Goal: Task Accomplishment & Management: Use online tool/utility

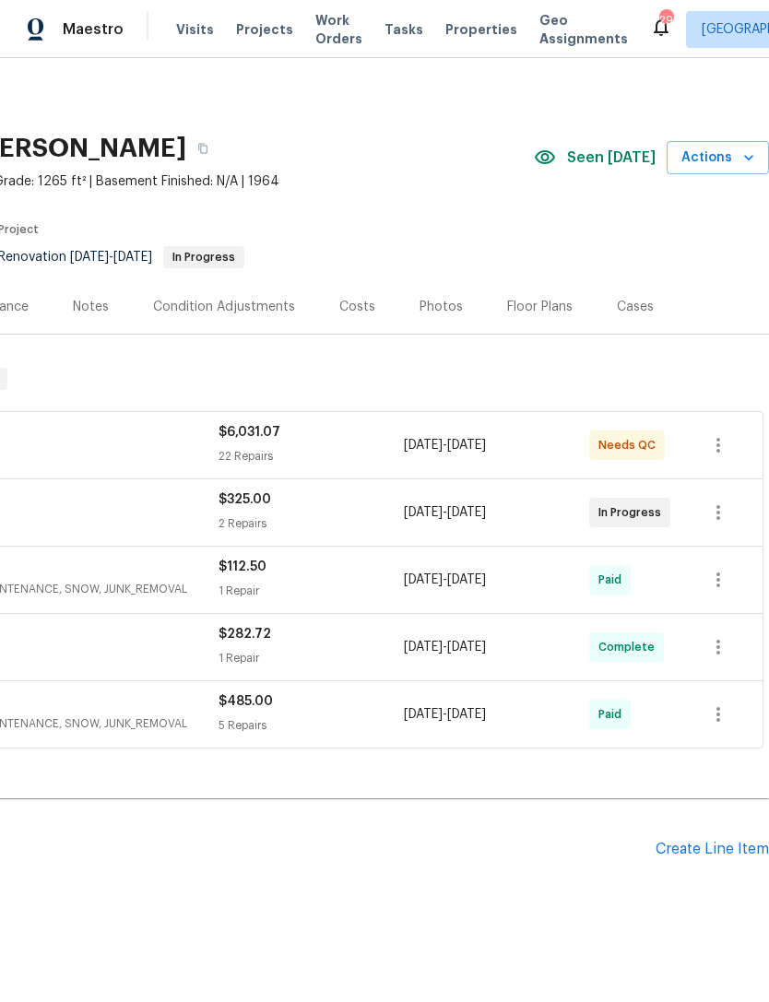
scroll to position [0, 273]
click at [716, 833] on div "Pending Line Items Create Line Item" at bounding box center [248, 850] width 1042 height 86
click at [704, 849] on div "Create Line Item" at bounding box center [712, 850] width 113 height 18
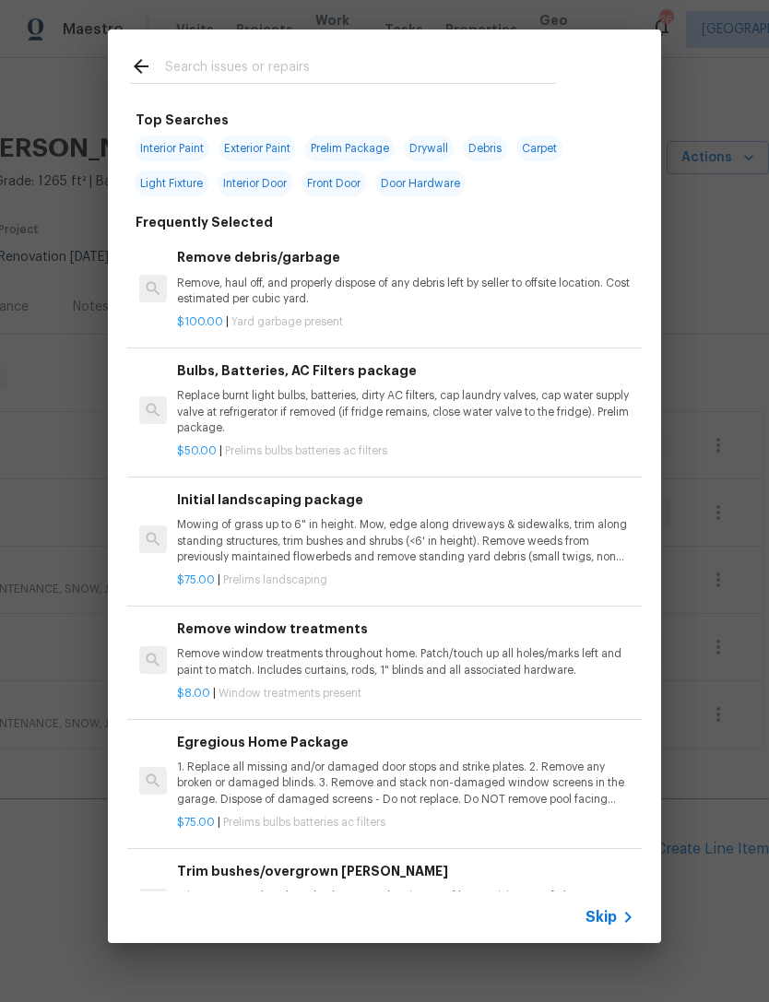
click at [234, 514] on div "Initial landscaping package Mowing of grass up to 6" in height. Mow, edge along…" at bounding box center [405, 528] width 457 height 76
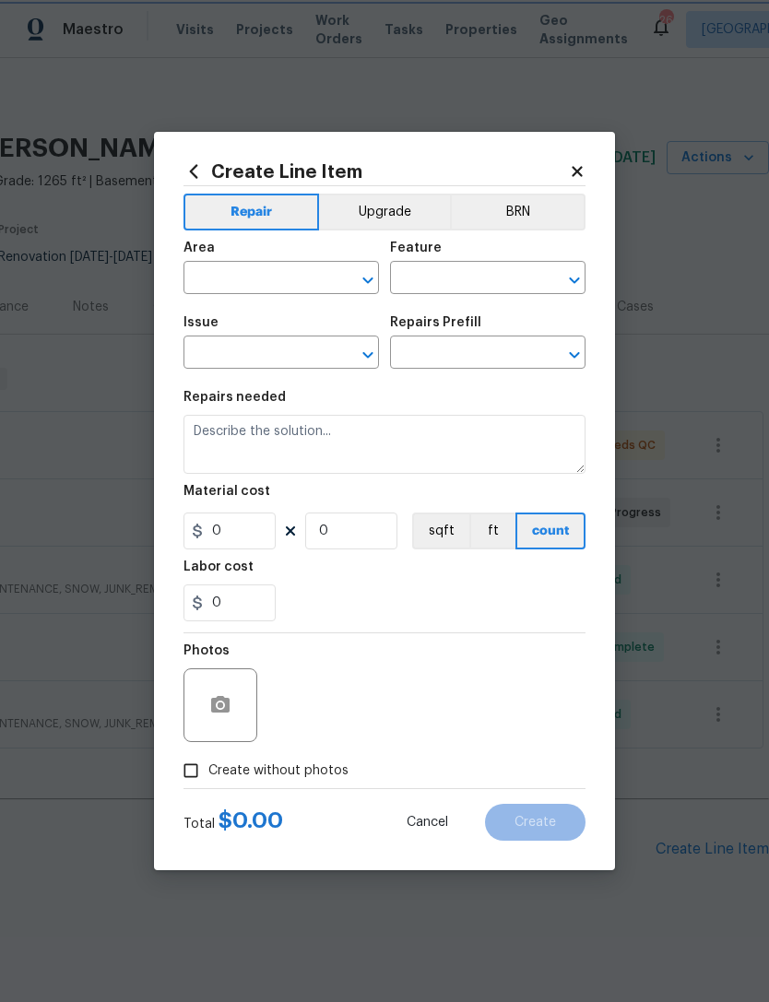
type input "Home Readiness Packages"
type input "Landscape Package"
type input "Initial landscaping package $75.00"
type textarea "Mowing of grass up to 6" in height. Mow, edge along driveways & sidewalks, trim…"
type input "75"
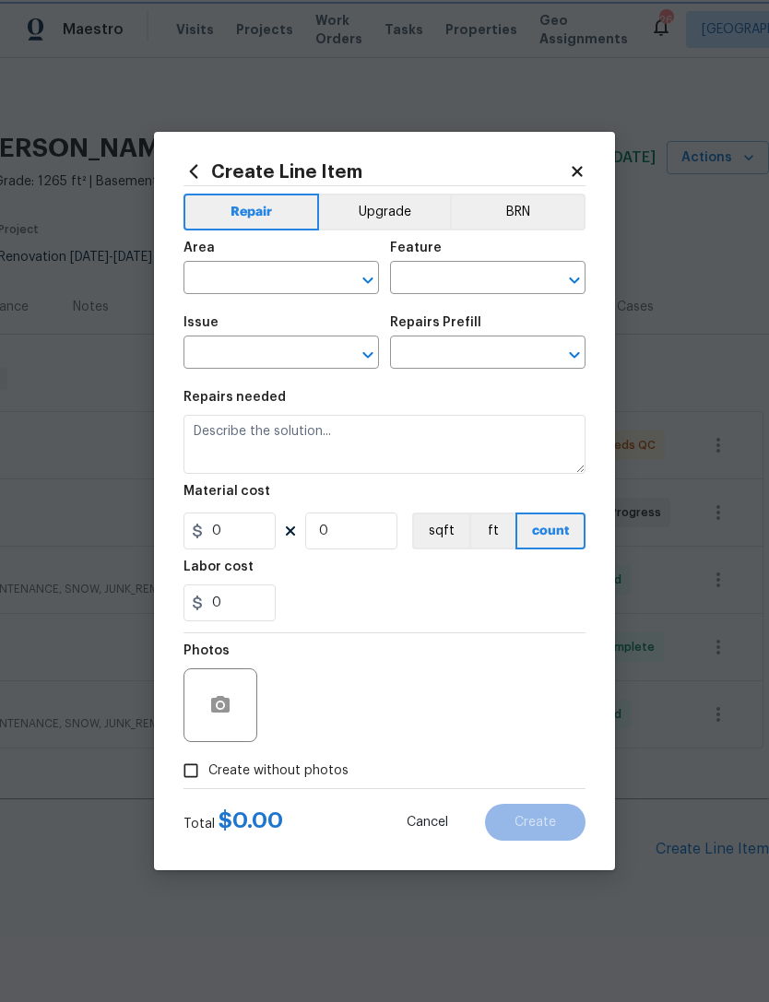
type input "1"
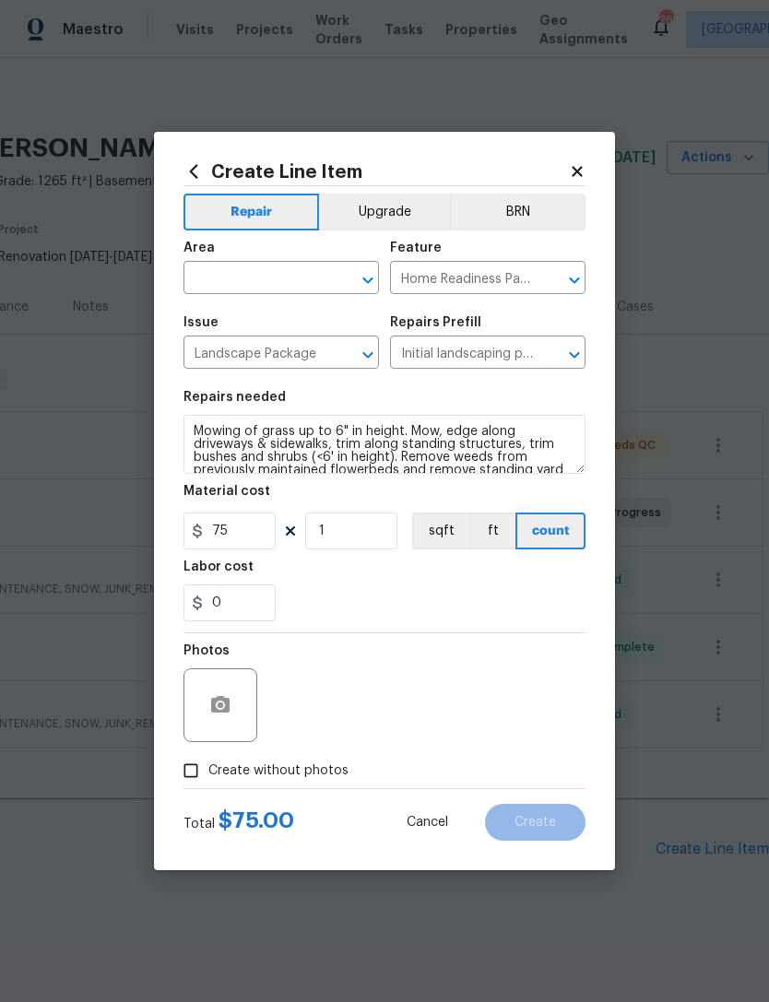
click at [573, 163] on icon at bounding box center [577, 171] width 17 height 17
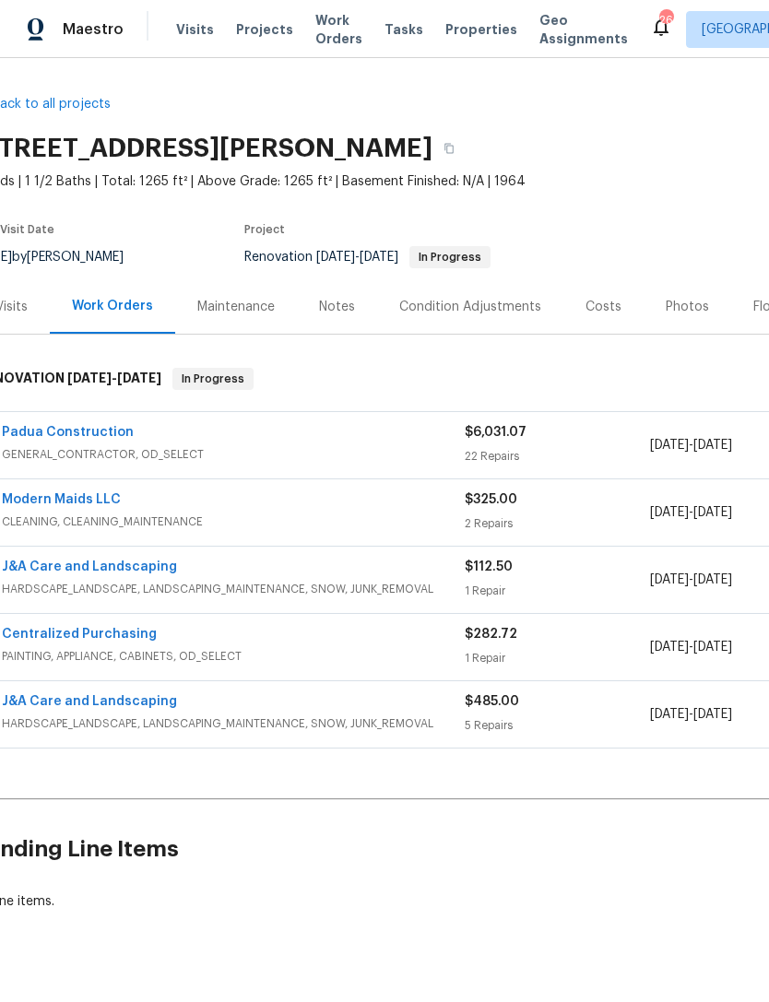
scroll to position [0, 4]
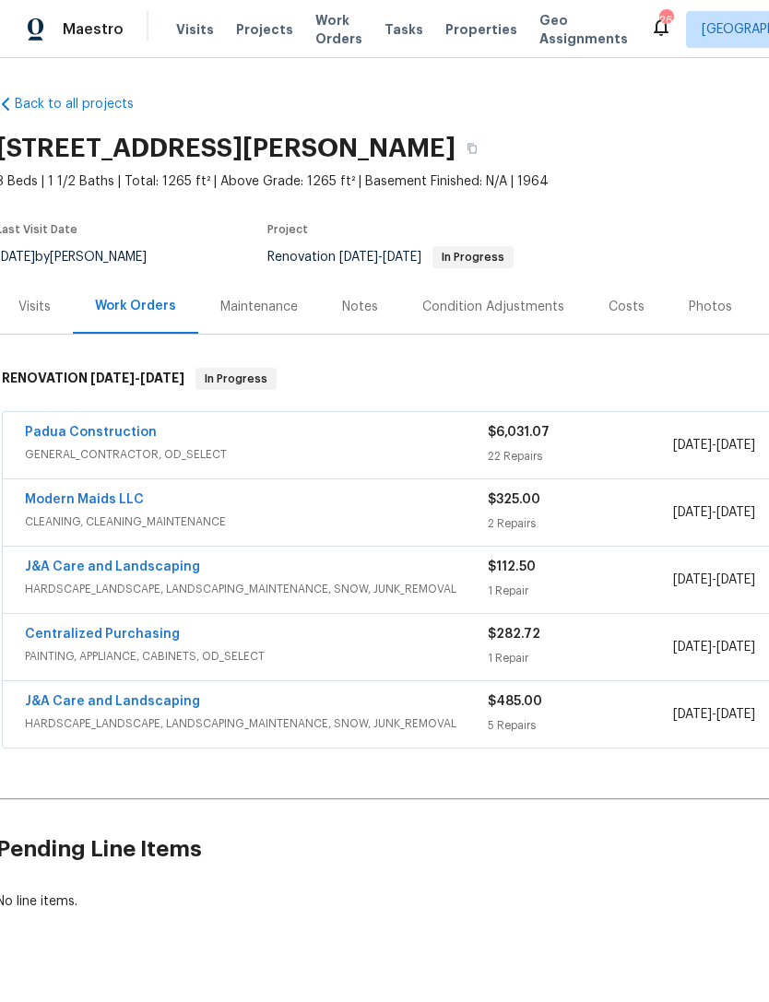
click at [139, 568] on link "J&A Care and Landscaping" at bounding box center [112, 567] width 175 height 13
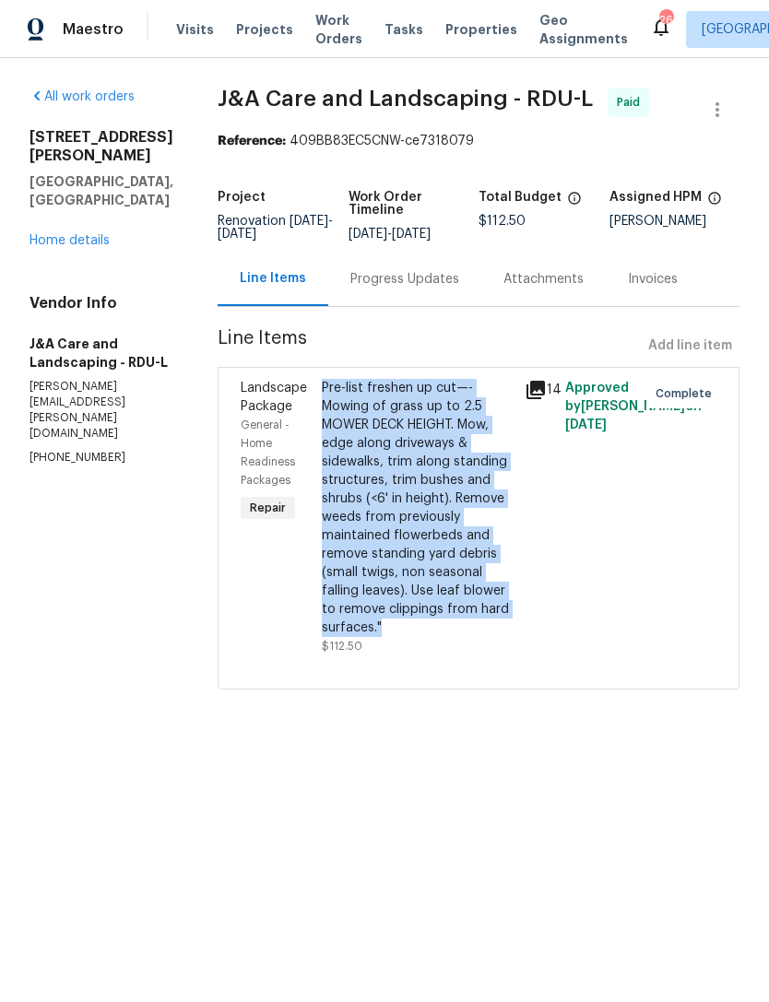
click at [60, 234] on link "Home details" at bounding box center [70, 240] width 80 height 13
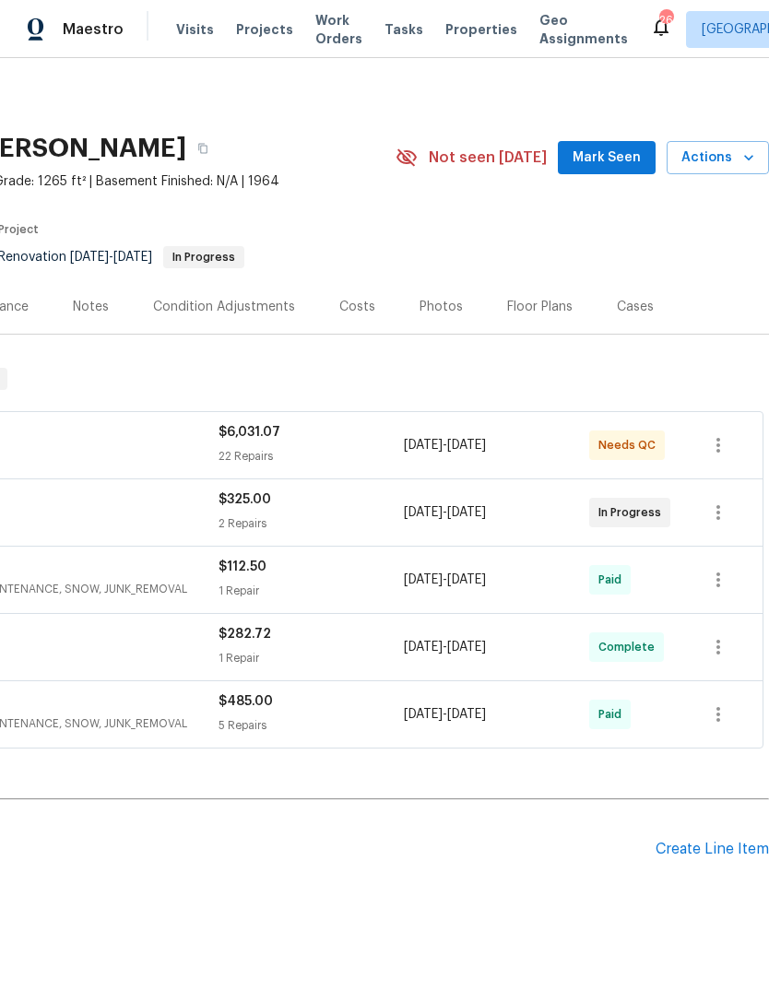
scroll to position [0, 273]
click at [731, 842] on div "Create Line Item" at bounding box center [712, 850] width 113 height 18
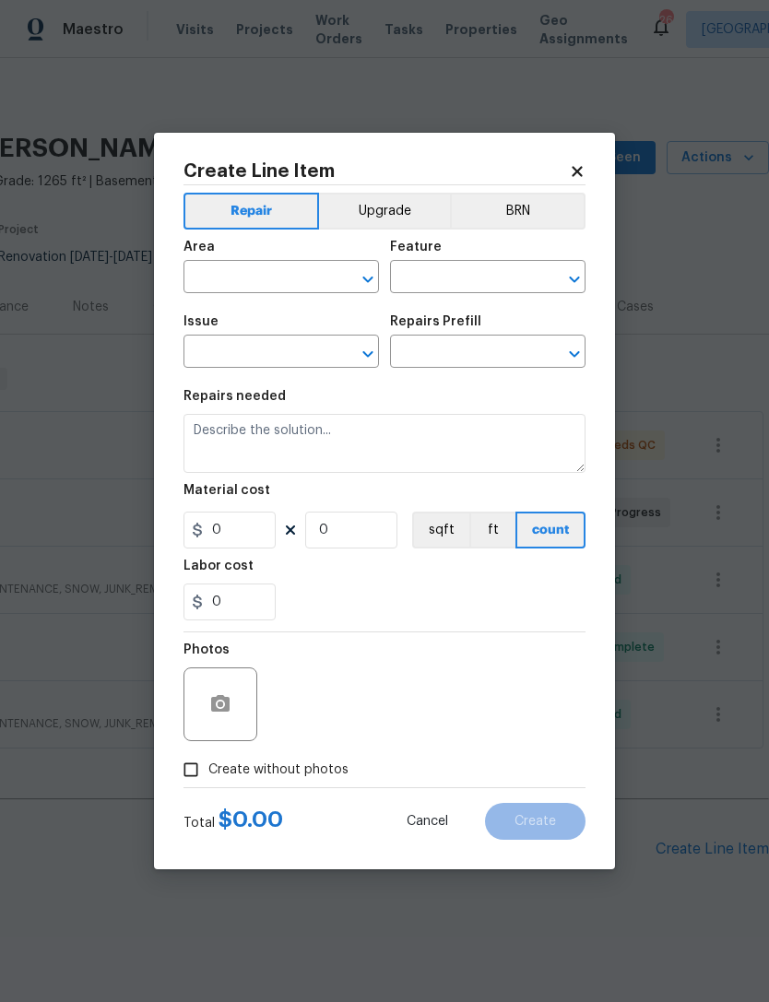
click at [600, 162] on div "Create Line Item Repair Upgrade BRN Area ​ Feature ​ Issue ​ Repairs Prefill ​ …" at bounding box center [384, 501] width 461 height 737
click at [570, 165] on icon at bounding box center [577, 171] width 17 height 17
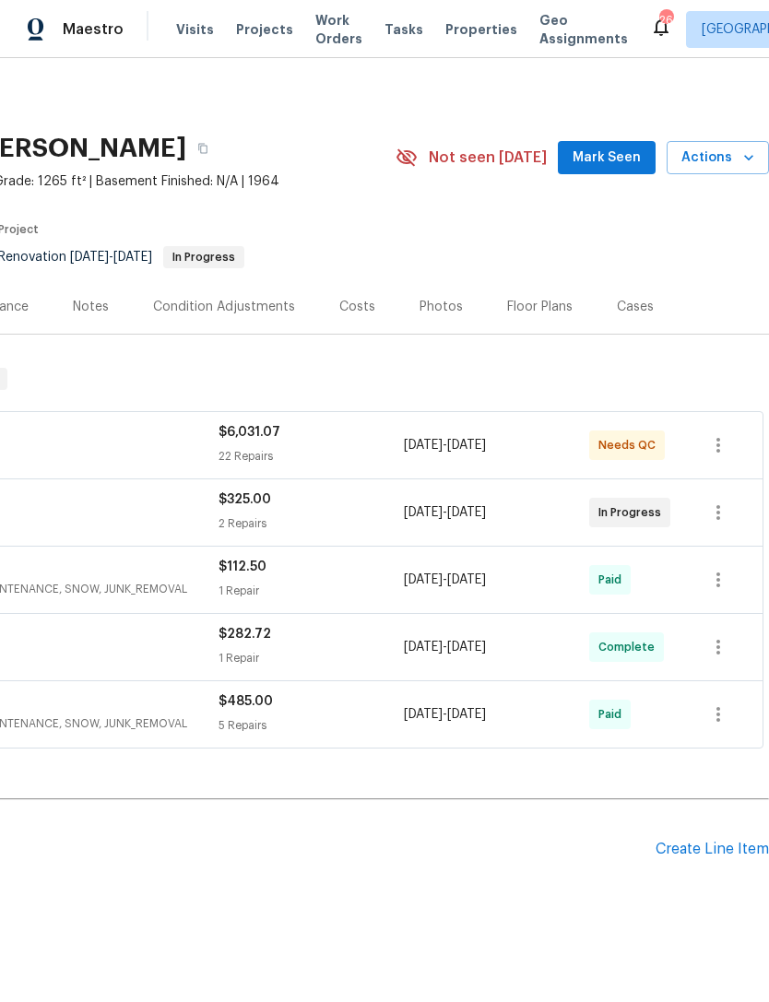
click at [711, 858] on div "Create Line Item" at bounding box center [712, 850] width 113 height 18
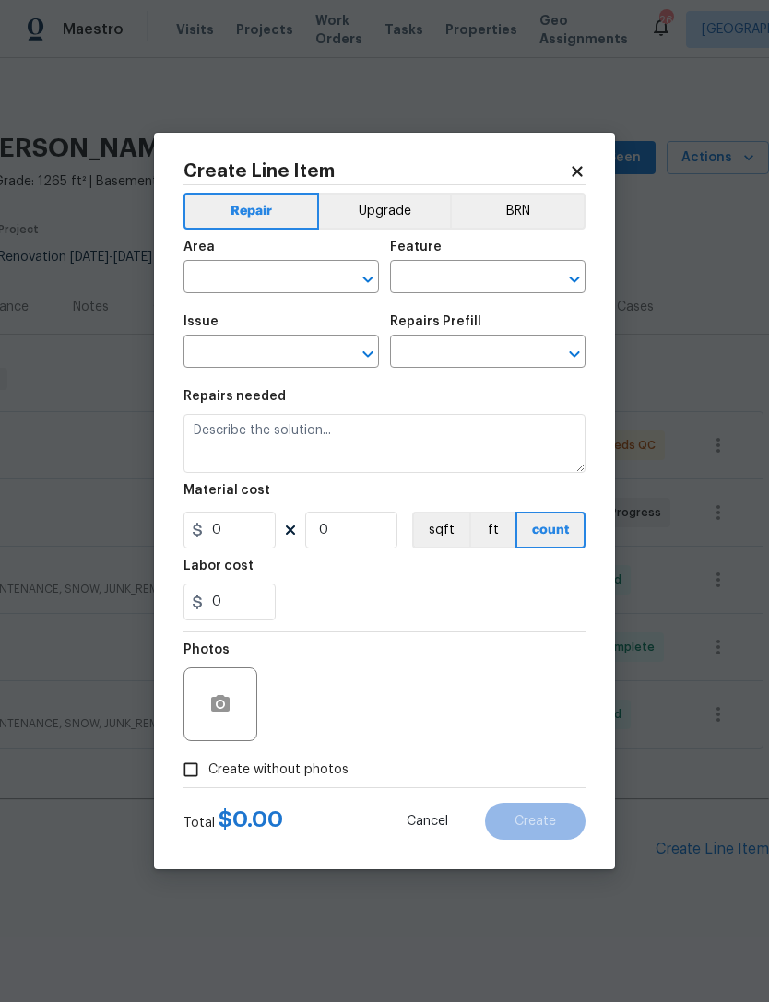
click at [569, 167] on icon at bounding box center [577, 171] width 17 height 17
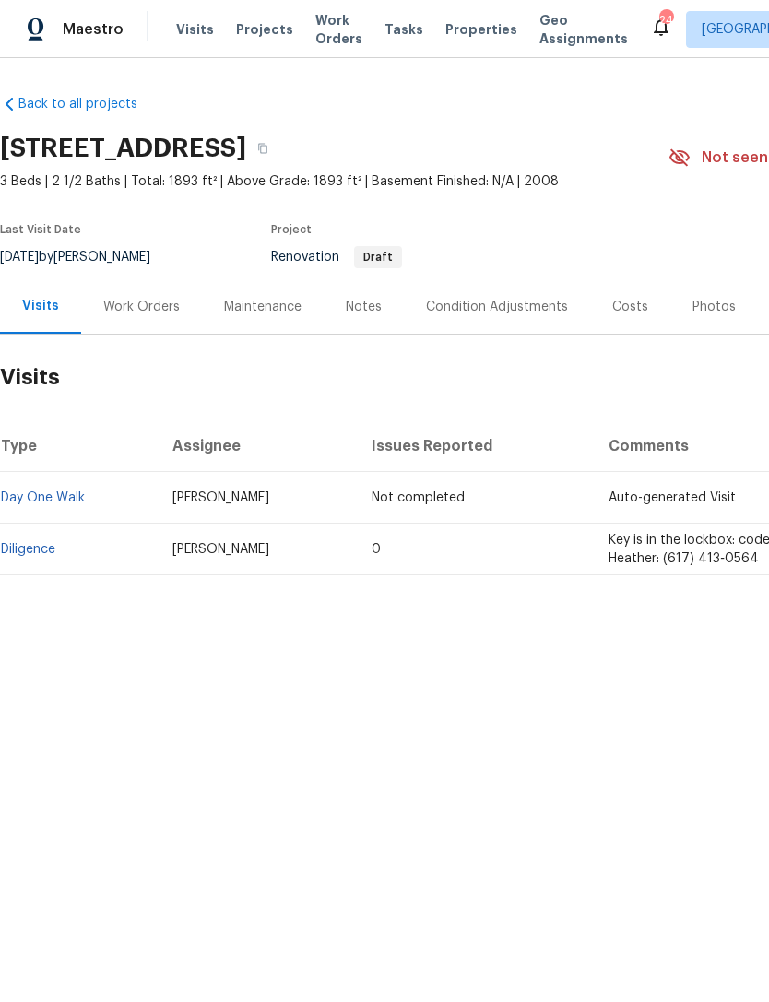
click at [29, 538] on td "Diligence" at bounding box center [79, 550] width 158 height 52
